Goal: Check status: Check status

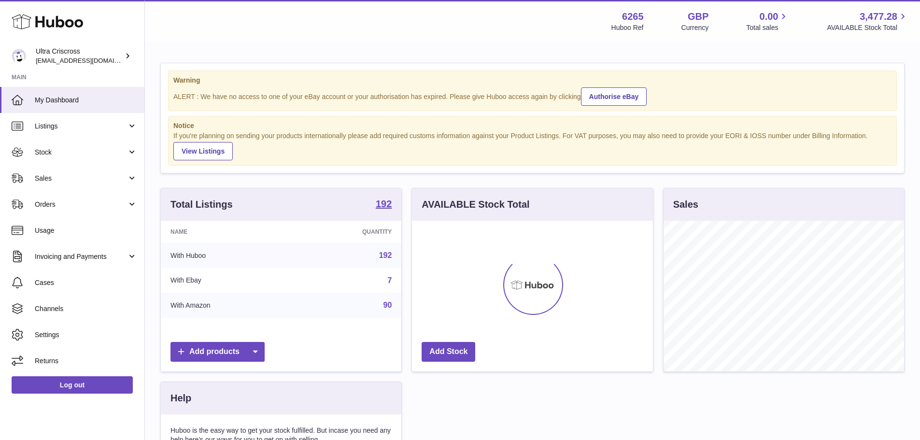
scroll to position [151, 241]
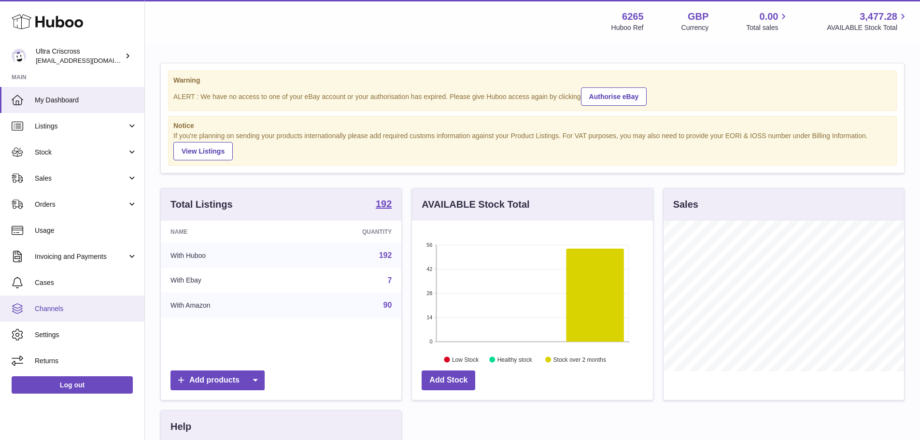
click at [71, 303] on link "Channels" at bounding box center [72, 308] width 144 height 26
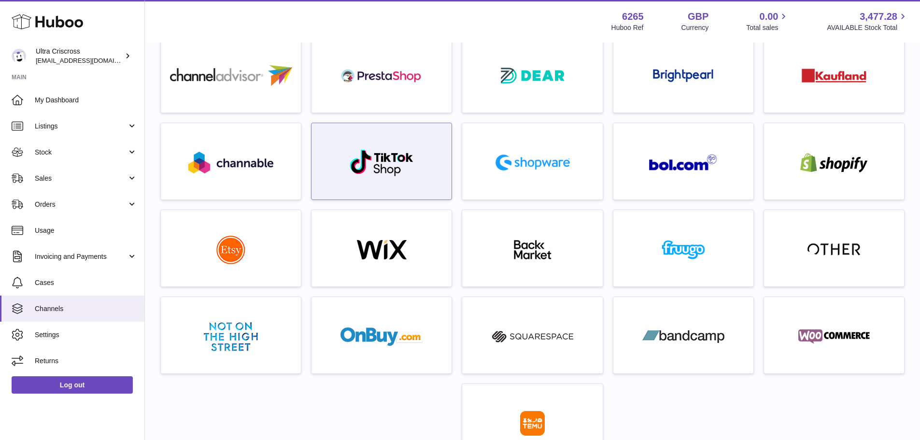
scroll to position [193, 0]
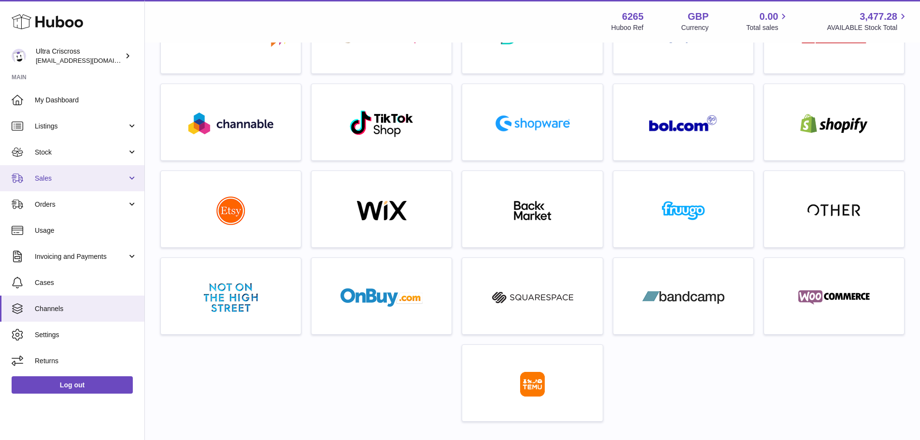
click at [59, 174] on span "Sales" at bounding box center [81, 178] width 92 height 9
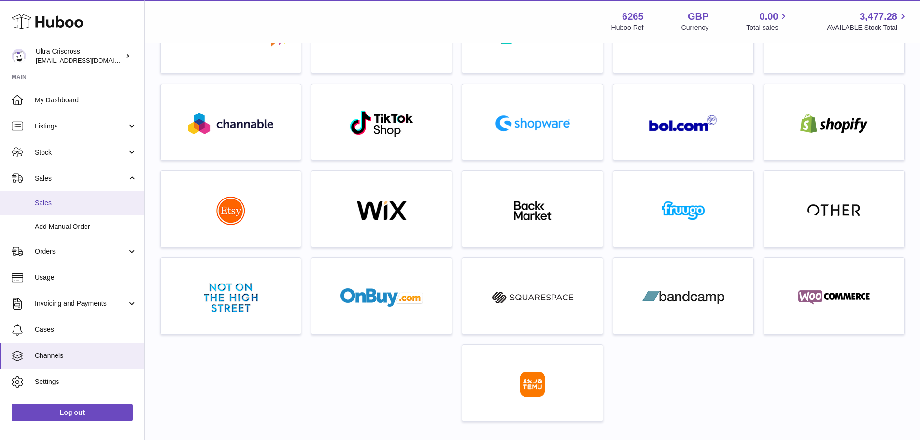
click at [73, 198] on span "Sales" at bounding box center [86, 202] width 102 height 9
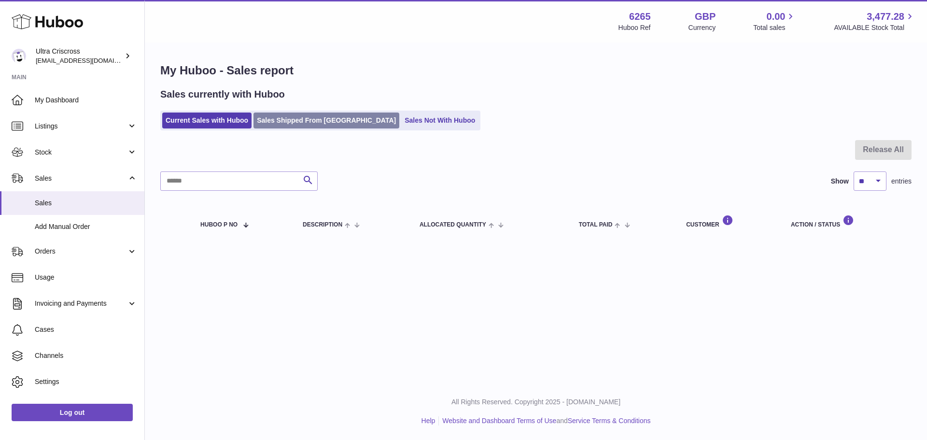
click at [307, 124] on link "Sales Shipped From Huboo" at bounding box center [326, 120] width 146 height 16
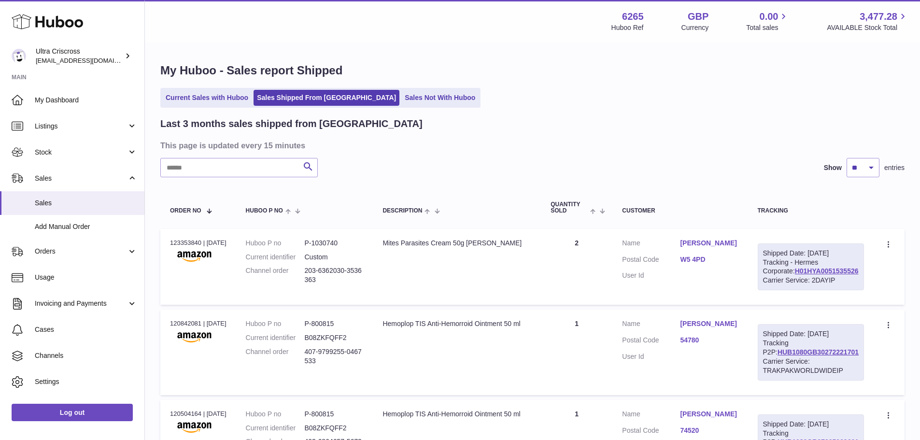
click at [335, 238] on dd "P-1030740" at bounding box center [334, 242] width 59 height 9
copy dd "1030740"
